Goal: Transaction & Acquisition: Purchase product/service

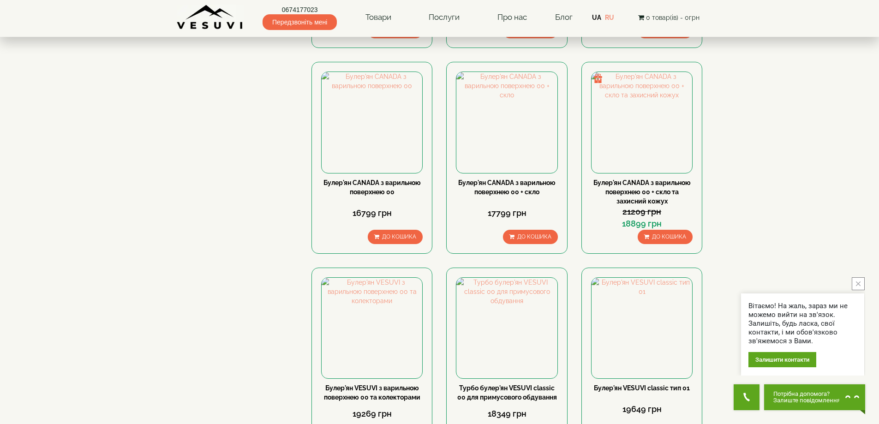
scroll to position [877, 0]
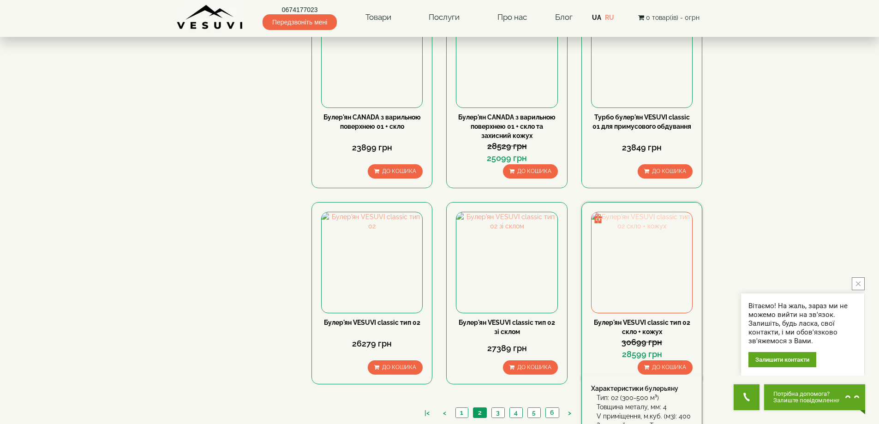
scroll to position [923, 0]
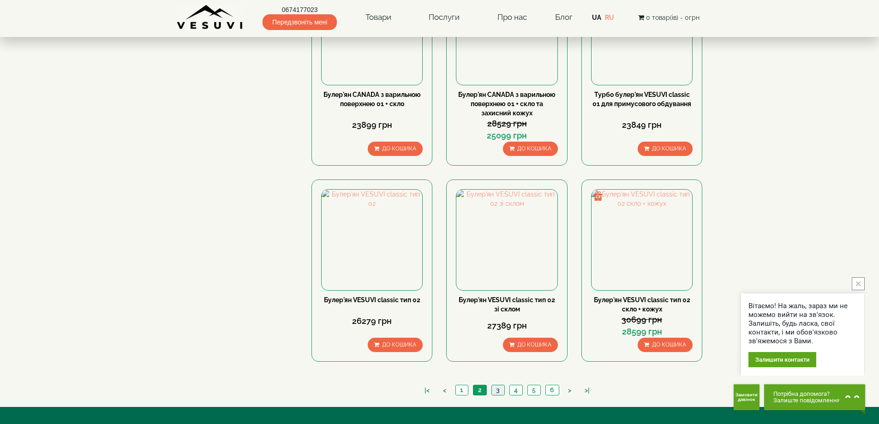
click at [494, 386] on link "3" at bounding box center [498, 391] width 13 height 10
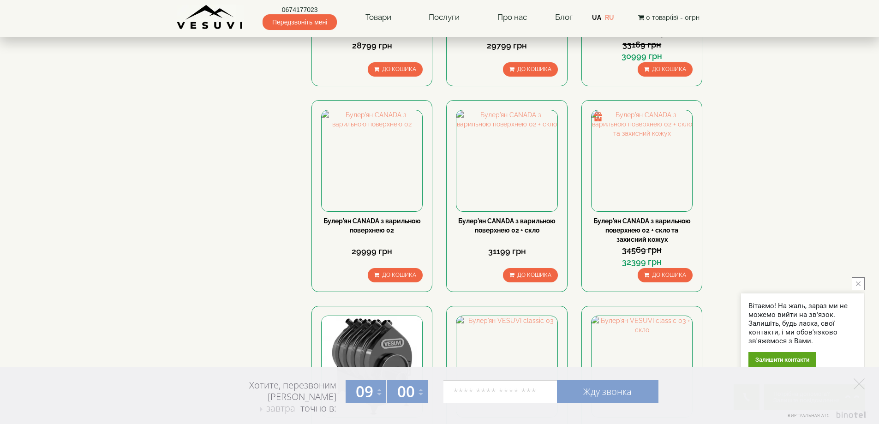
scroll to position [462, 0]
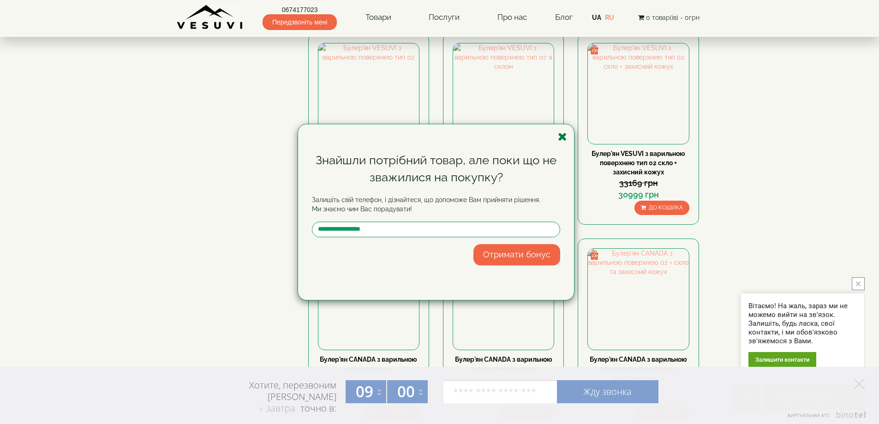
click at [562, 137] on icon "button" at bounding box center [562, 137] width 9 height 12
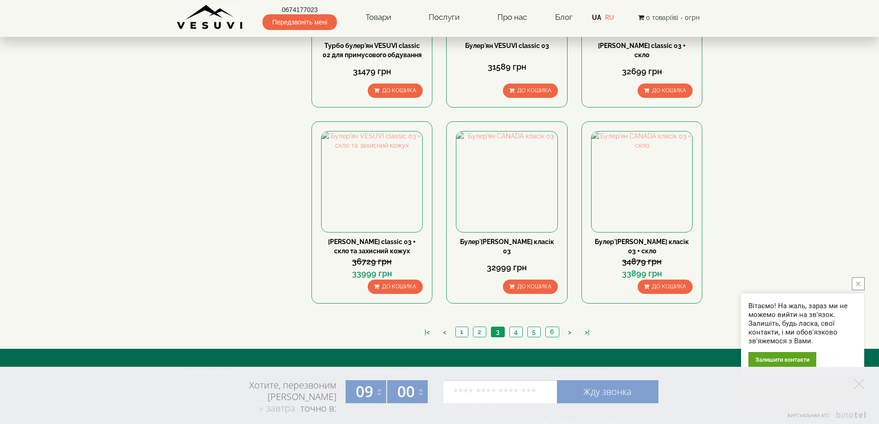
scroll to position [994, 0]
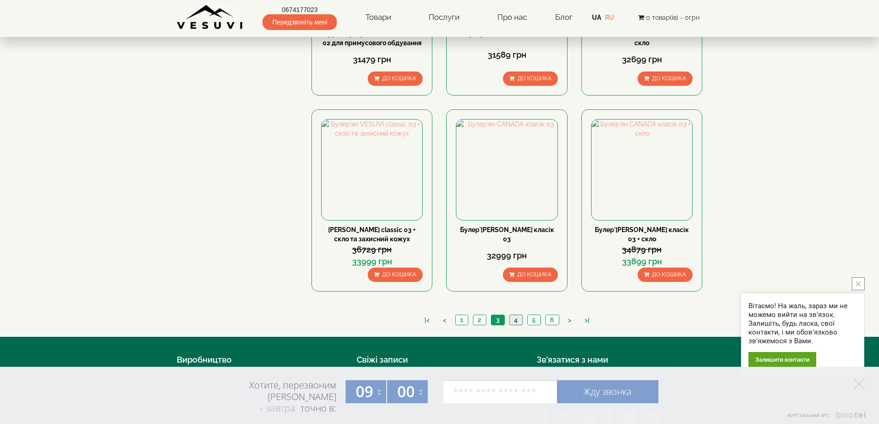
click at [519, 315] on link "4" at bounding box center [516, 320] width 13 height 10
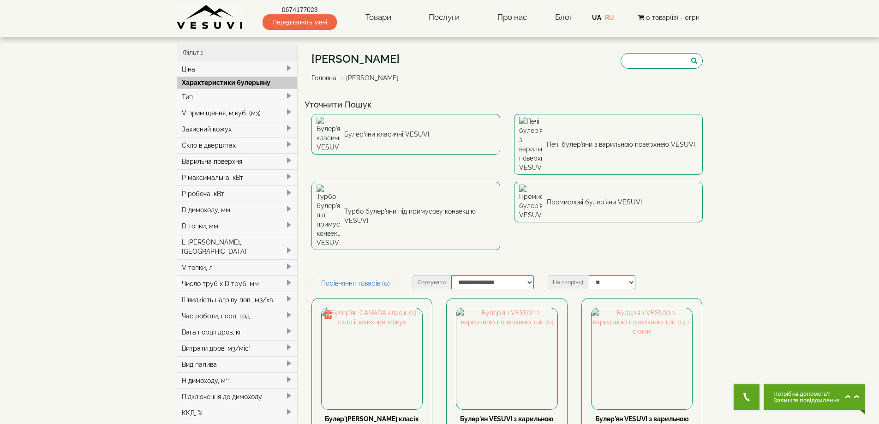
scroll to position [46, 0]
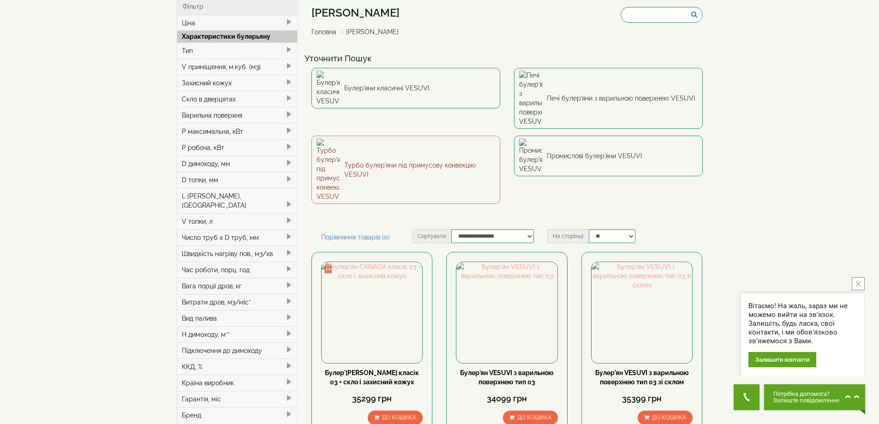
click at [378, 136] on link "Турбо булер'яни під примусову конвекцію VESUVI" at bounding box center [406, 170] width 189 height 68
